Goal: Check status

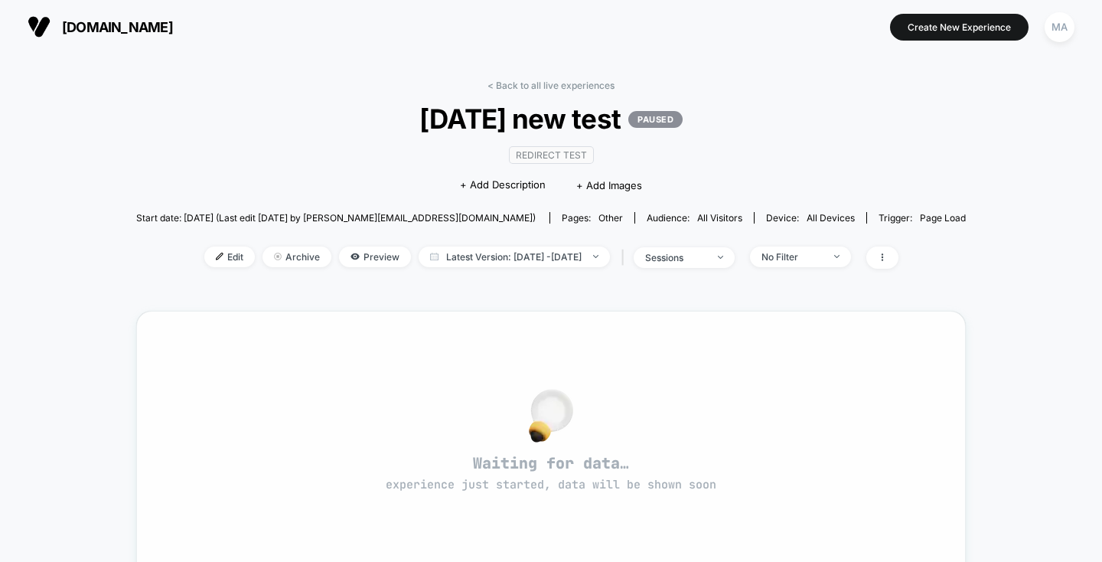
click at [636, 383] on div "Waiting for data… experience just started, data will be shown soon" at bounding box center [551, 446] width 775 height 216
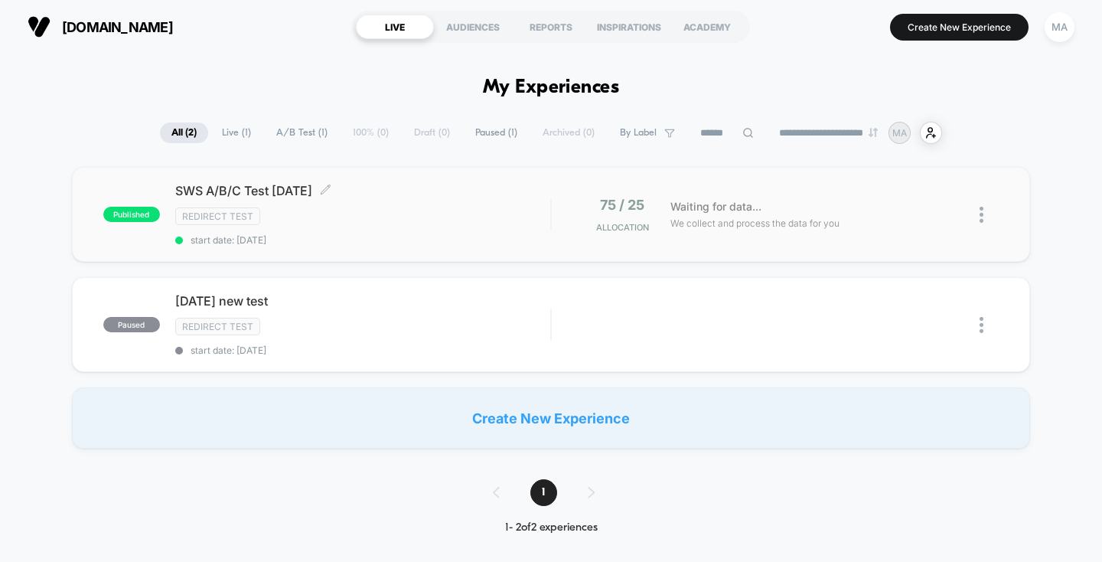
click at [347, 236] on span "start date: [DATE]" at bounding box center [363, 239] width 376 height 11
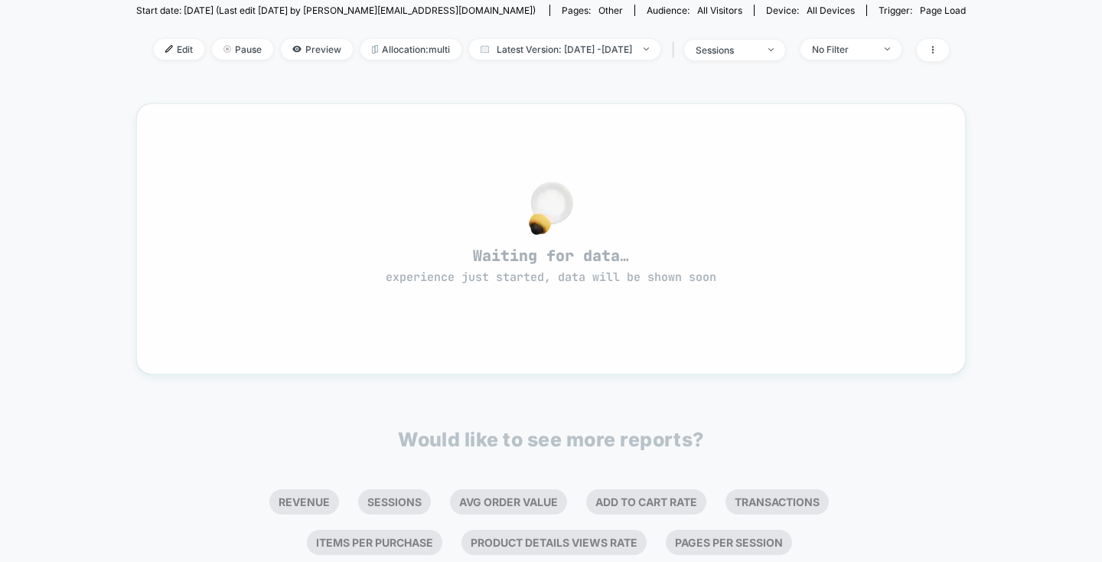
scroll to position [217, 0]
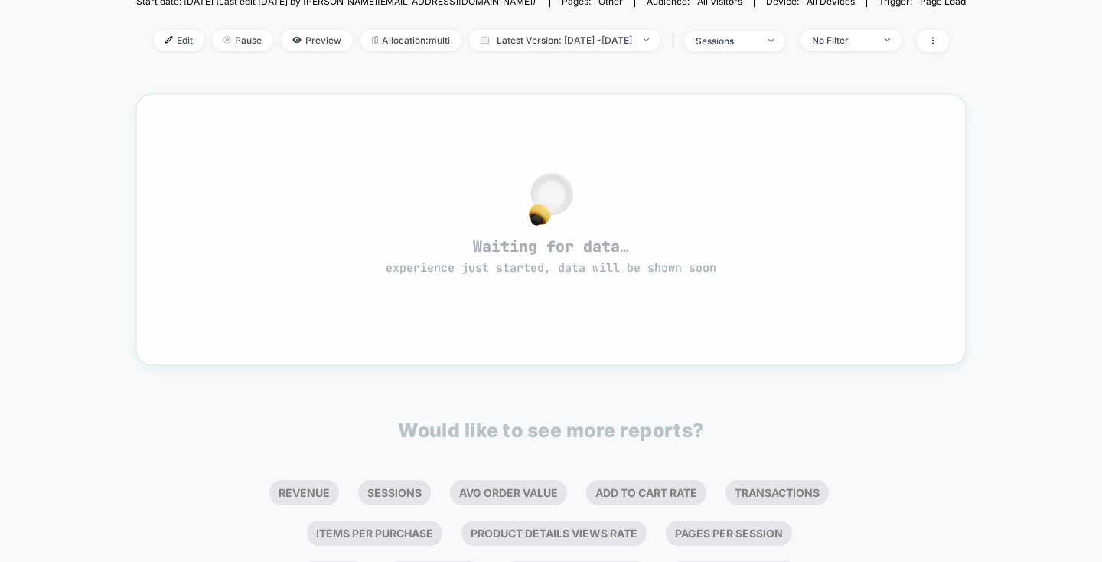
click at [671, 207] on div at bounding box center [551, 199] width 775 height 32
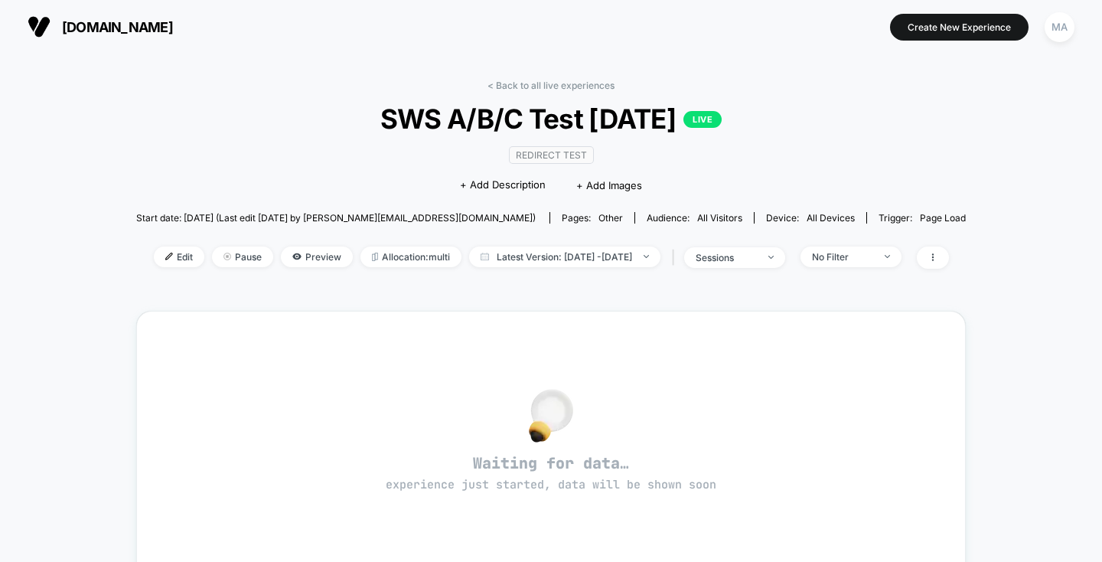
scroll to position [0, 0]
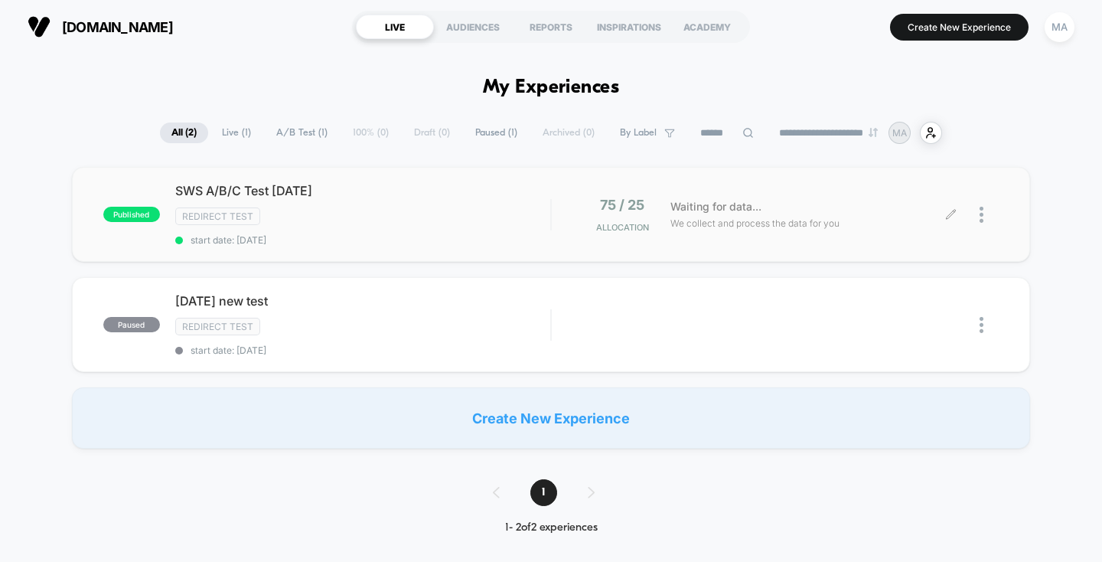
click at [976, 212] on div at bounding box center [975, 215] width 48 height 36
